Goal: Find contact information: Find contact information

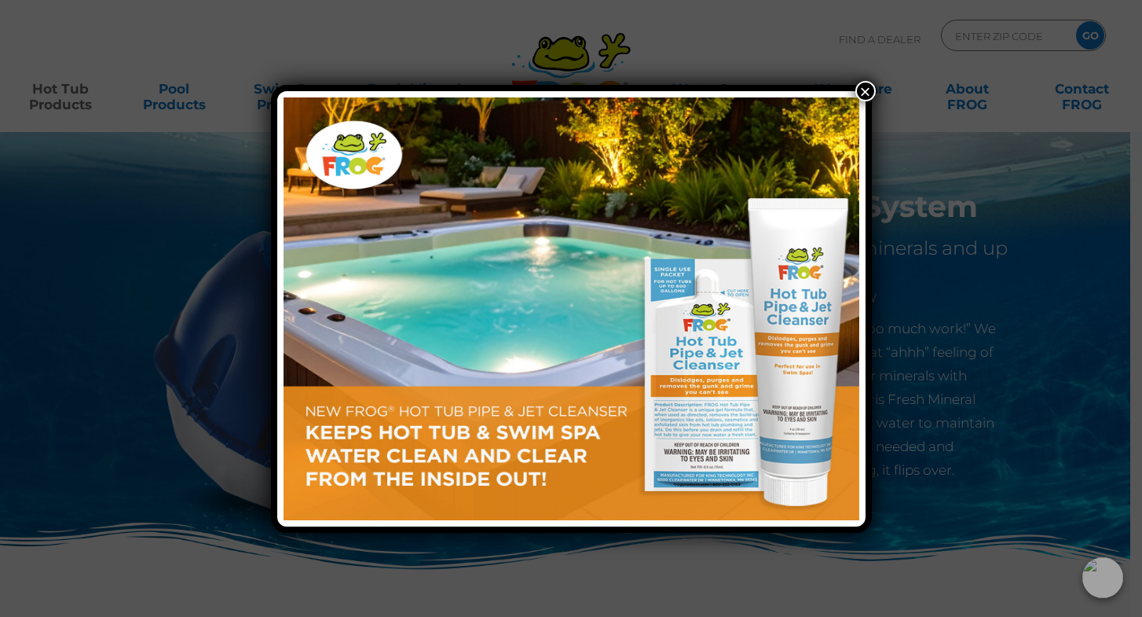
click at [866, 90] on button "×" at bounding box center [866, 91] width 20 height 20
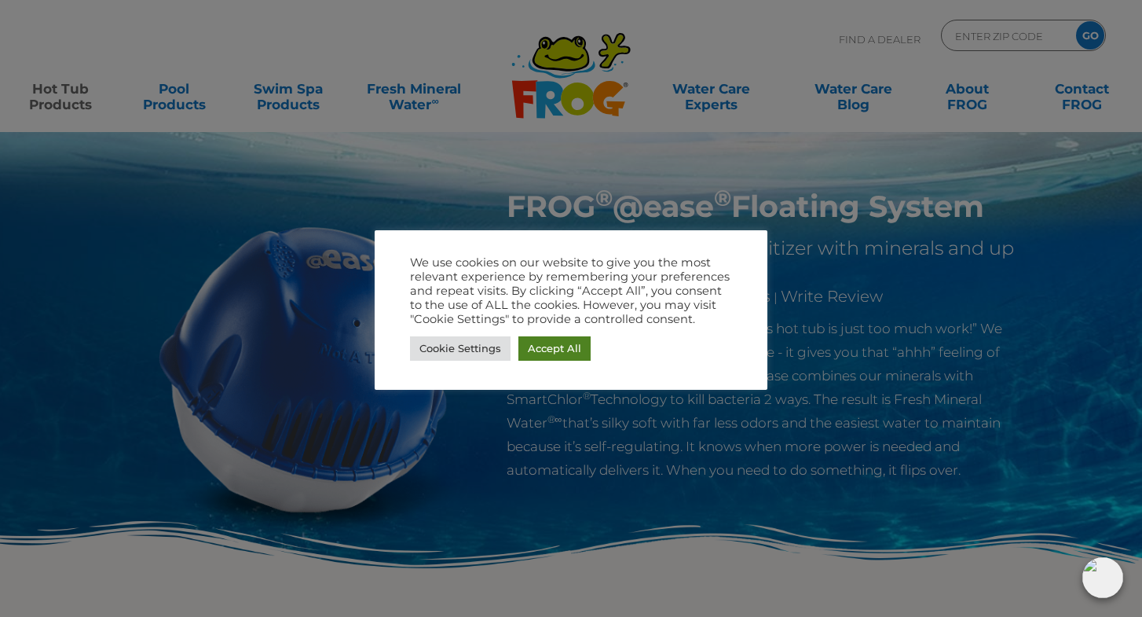
click at [549, 358] on link "Accept All" at bounding box center [554, 348] width 72 height 24
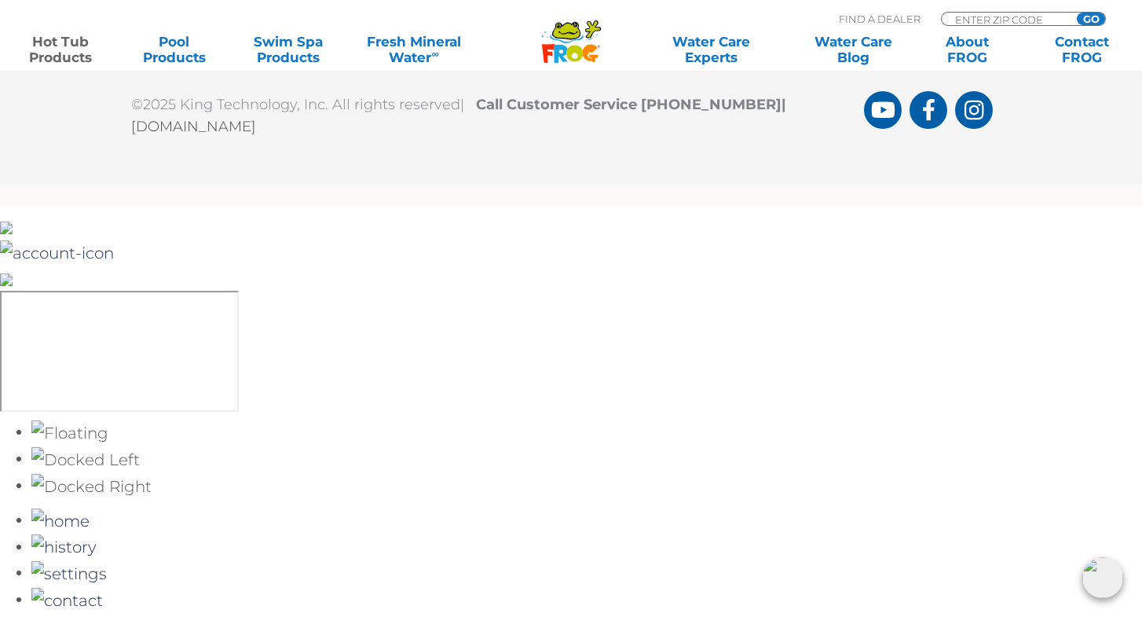
scroll to position [4256, 0]
click at [1088, 47] on link "Contact FROG" at bounding box center [1082, 49] width 89 height 31
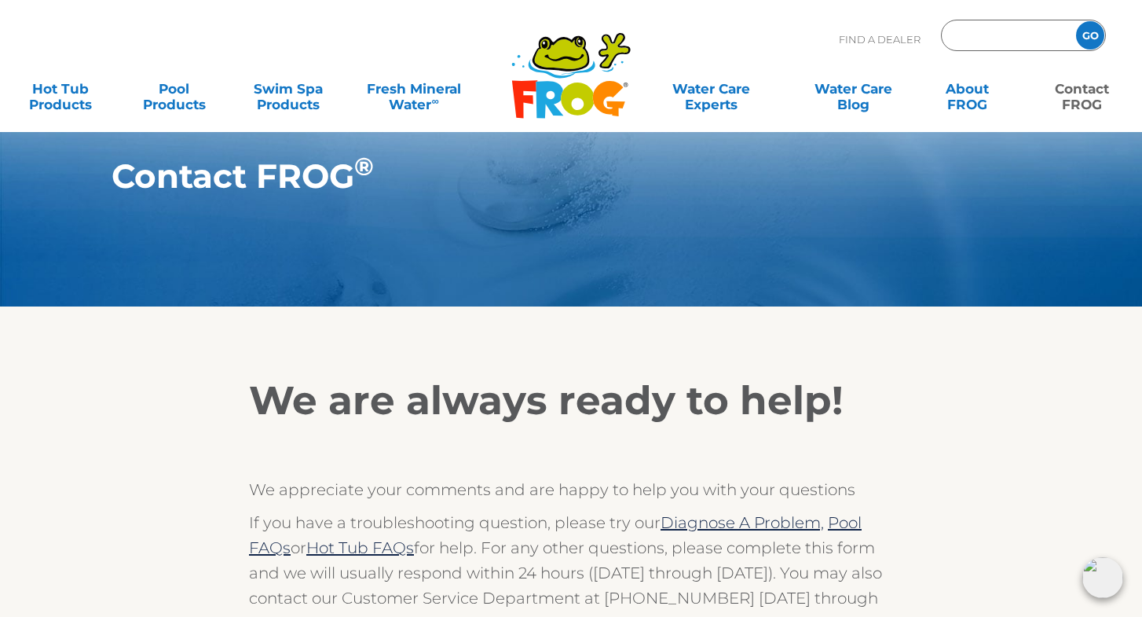
click at [980, 37] on input "Zip Code Form" at bounding box center [1007, 35] width 106 height 23
type input "33315"
click at [1090, 35] on input "GO" at bounding box center [1090, 35] width 28 height 28
